Goal: Transaction & Acquisition: Download file/media

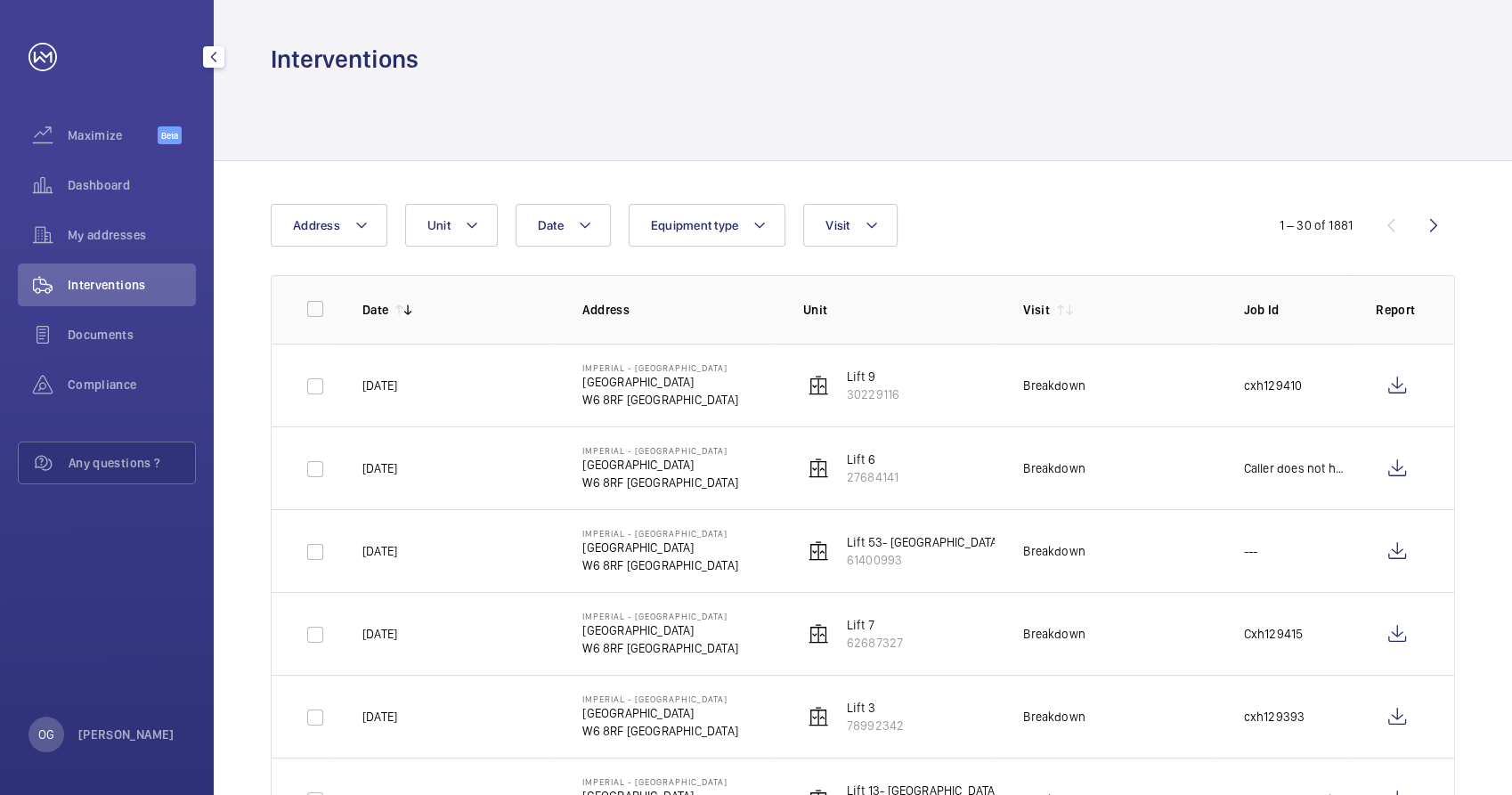
click at [122, 290] on span "Interventions" at bounding box center [132, 285] width 128 height 18
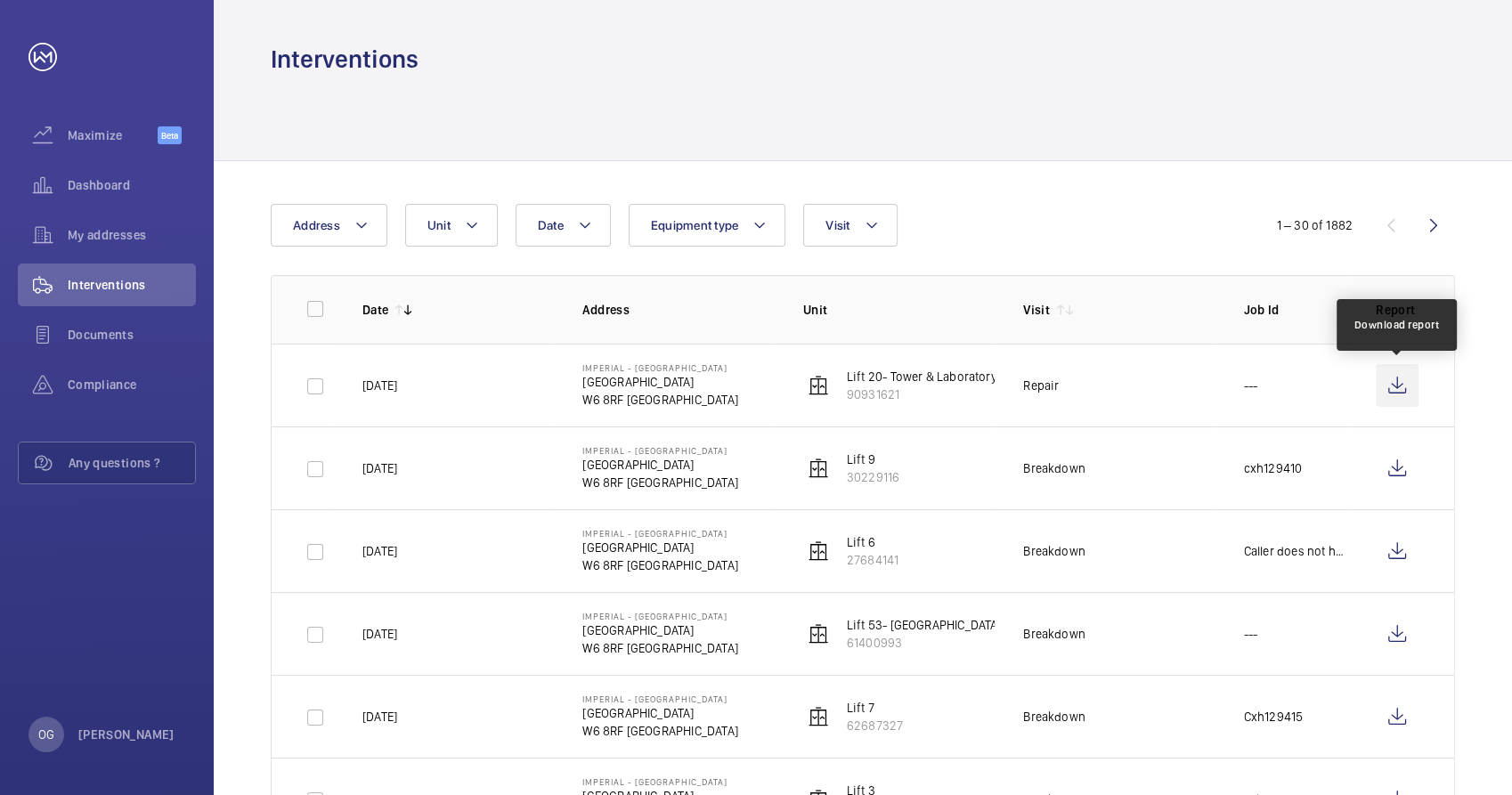
click at [1401, 384] on wm-front-icon-button at bounding box center [1397, 385] width 43 height 43
